Goal: Transaction & Acquisition: Purchase product/service

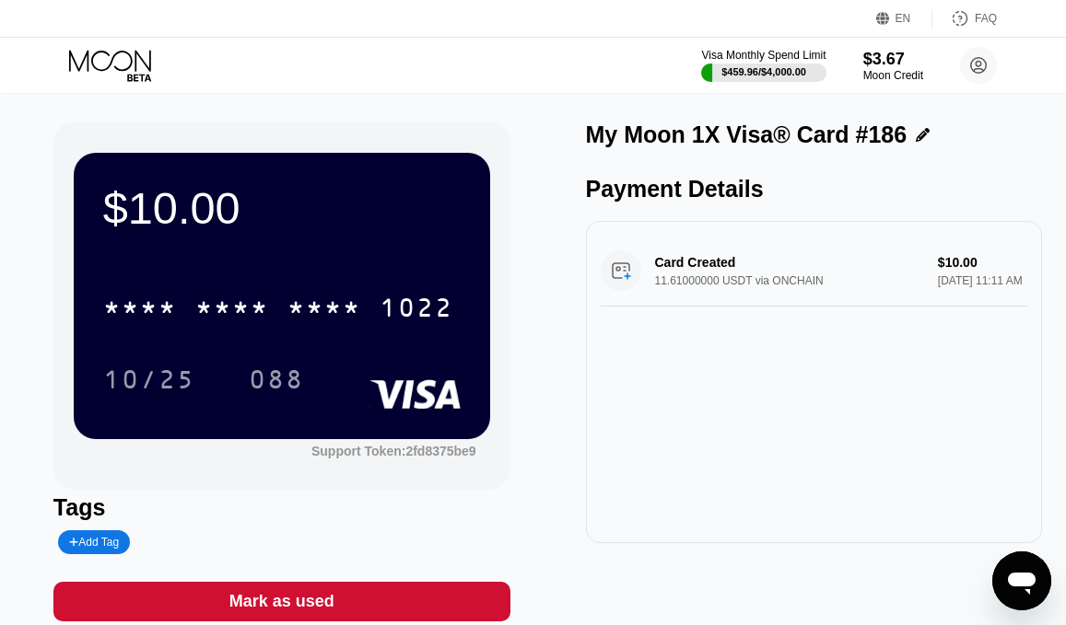
click at [134, 71] on icon at bounding box center [112, 66] width 86 height 32
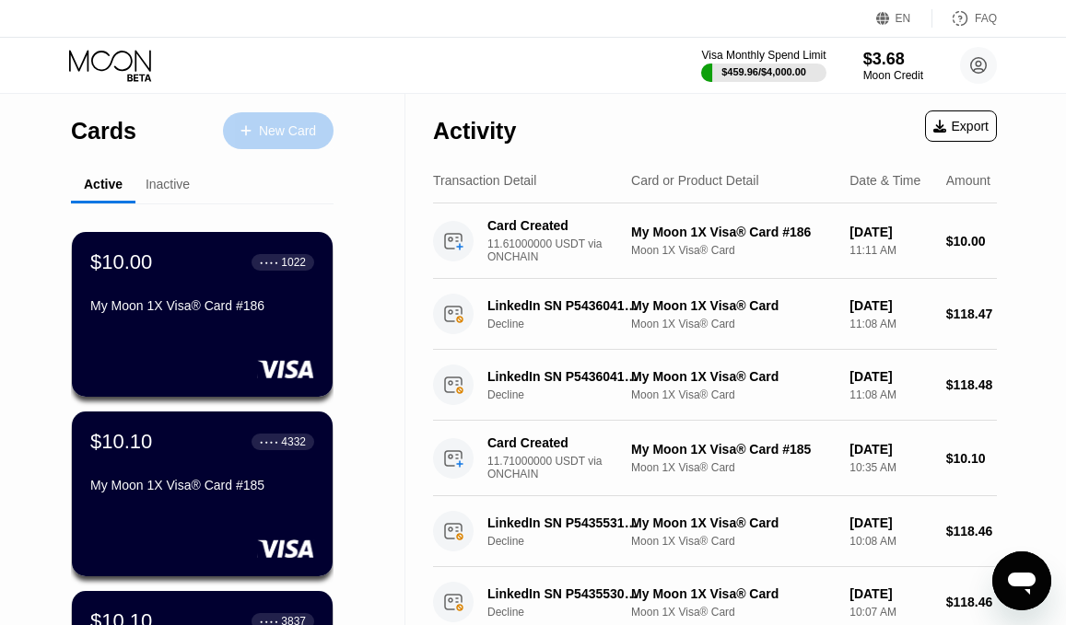
click at [255, 124] on div at bounding box center [254, 131] width 7 height 16
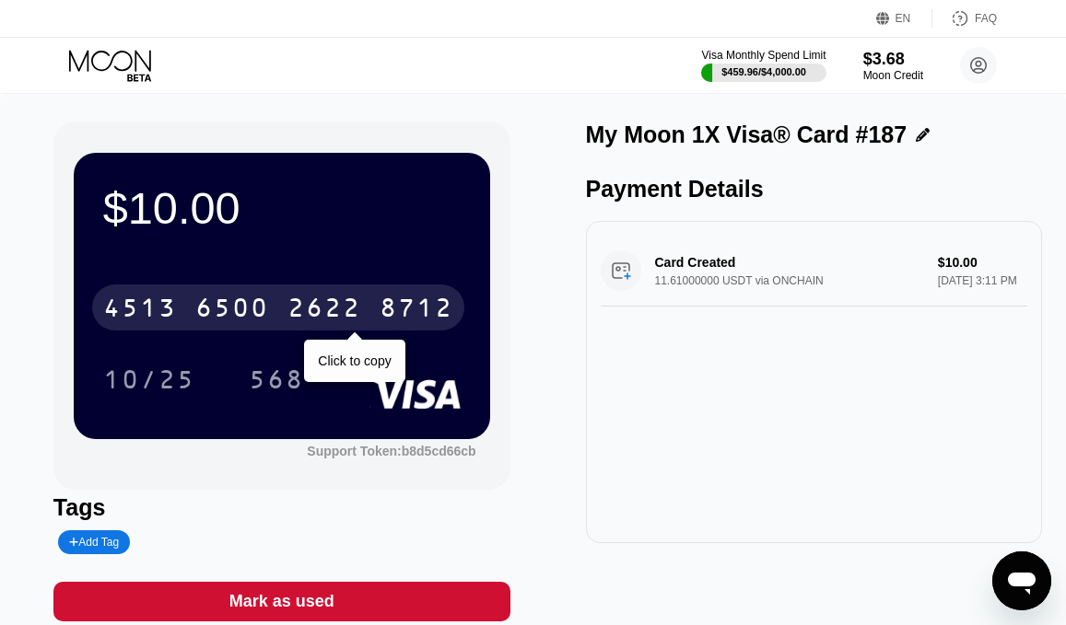
click at [246, 308] on div "6500" at bounding box center [232, 310] width 74 height 29
